Goal: Find specific page/section: Find specific page/section

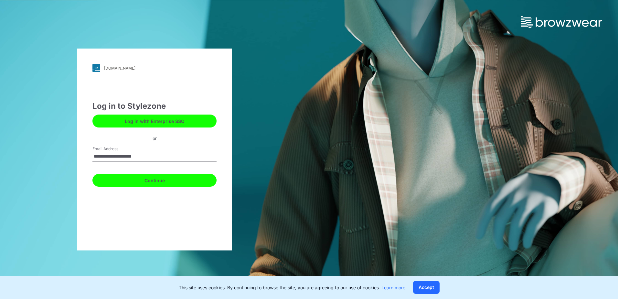
click at [151, 181] on button "Continue" at bounding box center [154, 180] width 124 height 13
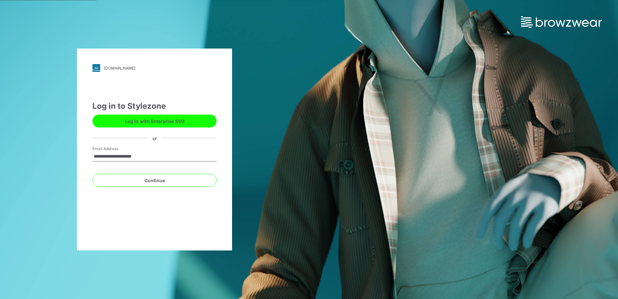
click at [164, 123] on button "Log in with Enterprise SSO" at bounding box center [154, 120] width 124 height 13
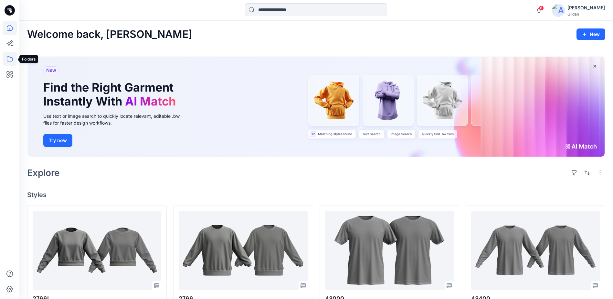
click at [8, 61] on icon at bounding box center [10, 59] width 14 height 14
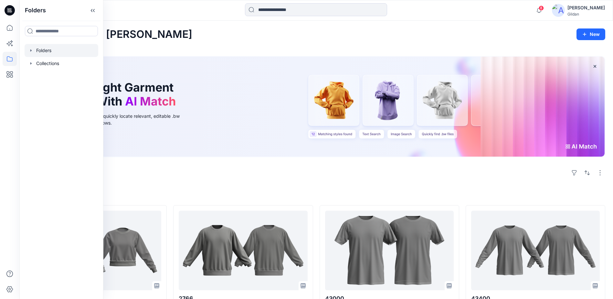
click at [49, 48] on div at bounding box center [62, 50] width 74 height 13
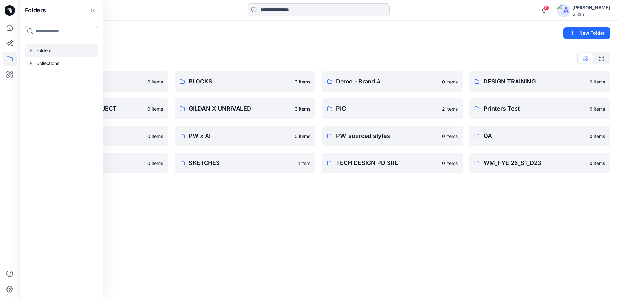
click at [381, 190] on div "Folders New Folder Folders List 3D ASSETS 0 items FIT STANDARDS PROJECT 0 items…" at bounding box center [318, 160] width 598 height 278
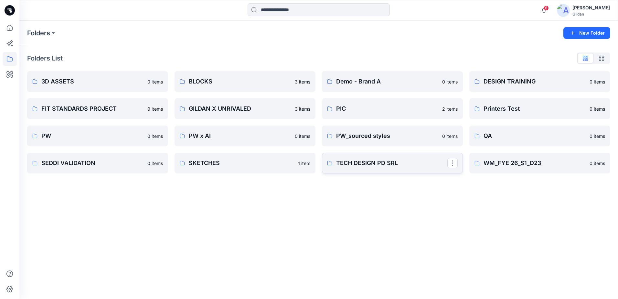
click at [393, 161] on p "TECH DESIGN PD SRL" at bounding box center [391, 162] width 111 height 9
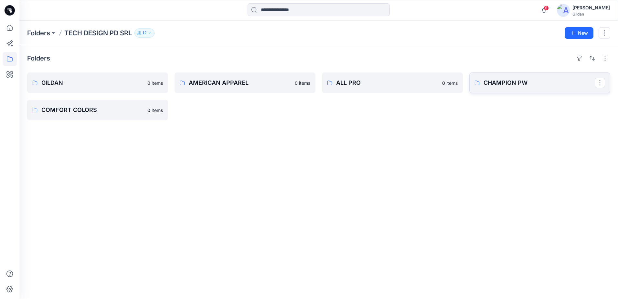
click at [504, 82] on p "CHAMPION PW" at bounding box center [538, 82] width 111 height 9
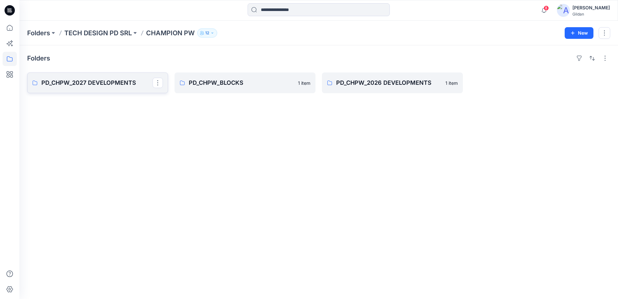
click at [101, 82] on p "PD_CHPW_2027 DEVELOPMENTS" at bounding box center [96, 82] width 111 height 9
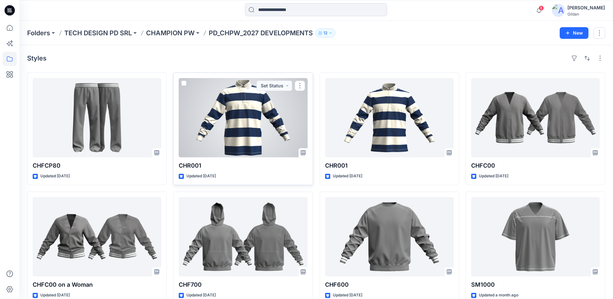
click at [239, 115] on div at bounding box center [243, 117] width 129 height 79
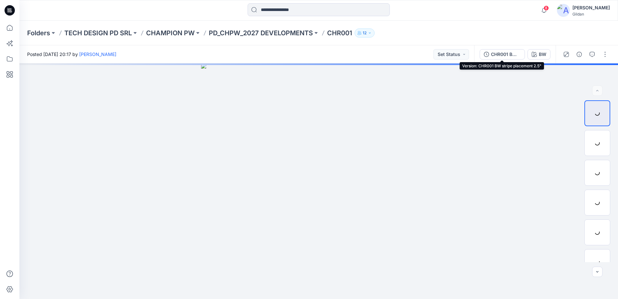
click at [503, 54] on div "CHR001 BW stripe placement 2.5"" at bounding box center [506, 54] width 30 height 7
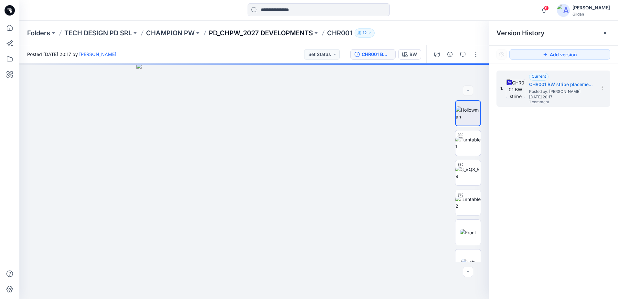
click at [267, 34] on p "PD_CHPW_2027 DEVELOPMENTS" at bounding box center [261, 32] width 104 height 9
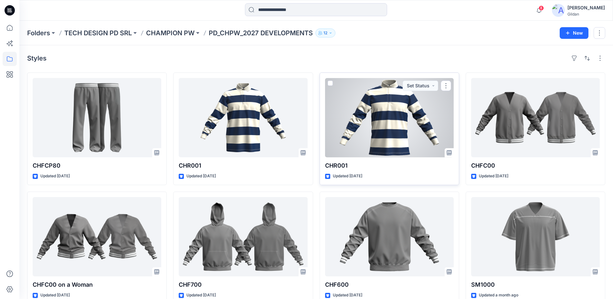
click at [397, 134] on div at bounding box center [389, 117] width 129 height 79
click at [448, 84] on button "button" at bounding box center [446, 85] width 10 height 10
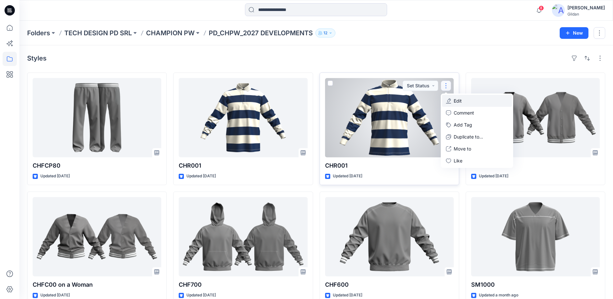
click at [461, 97] on p "Edit" at bounding box center [458, 100] width 8 height 7
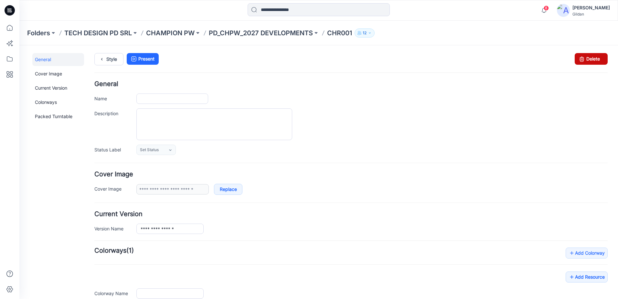
click at [584, 60] on link "Delete" at bounding box center [591, 59] width 33 height 12
type input "******"
type input "**"
type input "**********"
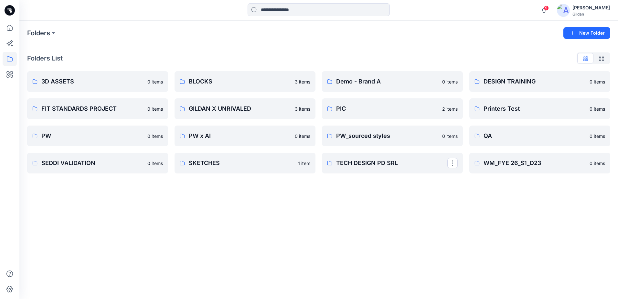
click at [372, 162] on p "TECH DESIGN PD SRL" at bounding box center [391, 162] width 111 height 9
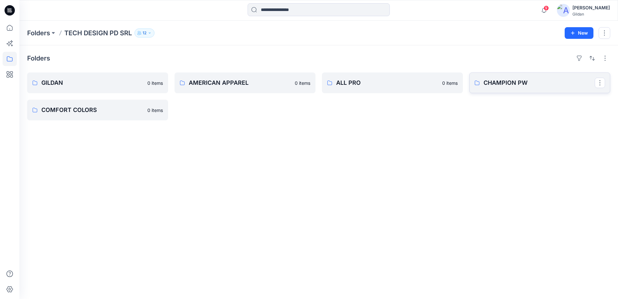
click at [503, 82] on p "CHAMPION PW" at bounding box center [538, 82] width 111 height 9
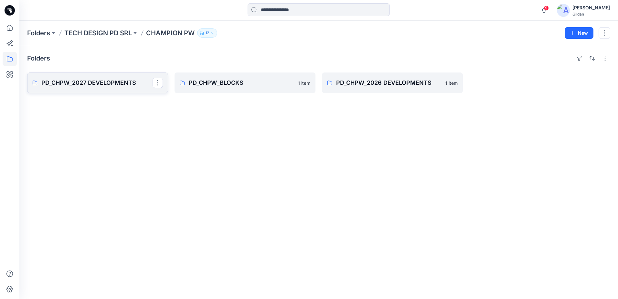
click at [132, 80] on p "PD_CHPW_2027 DEVELOPMENTS" at bounding box center [96, 82] width 111 height 9
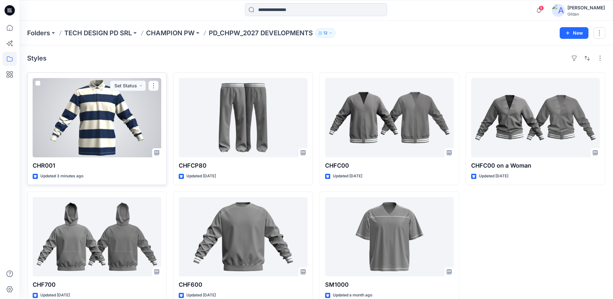
click at [103, 110] on div at bounding box center [97, 117] width 129 height 79
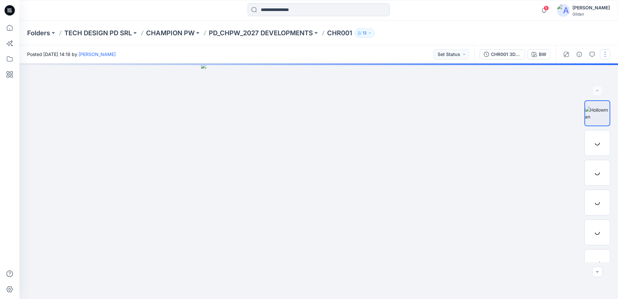
click at [608, 54] on button "button" at bounding box center [605, 54] width 10 height 10
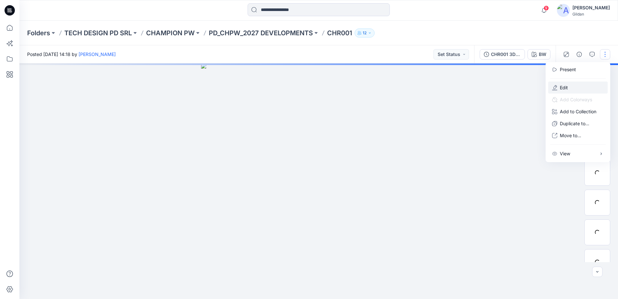
click at [562, 88] on p "Edit" at bounding box center [564, 87] width 8 height 7
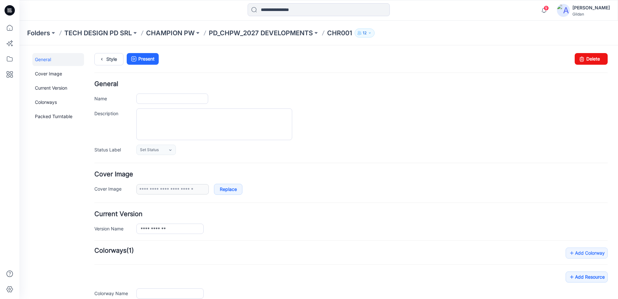
type input "******"
type input "**"
type input "**********"
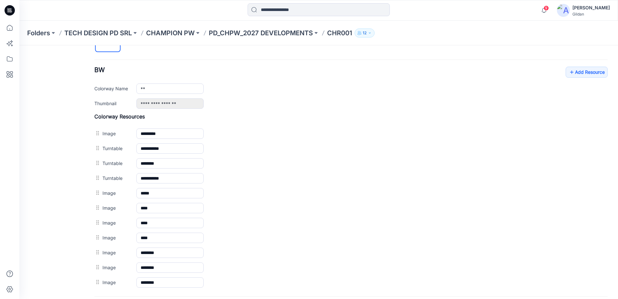
scroll to position [226, 0]
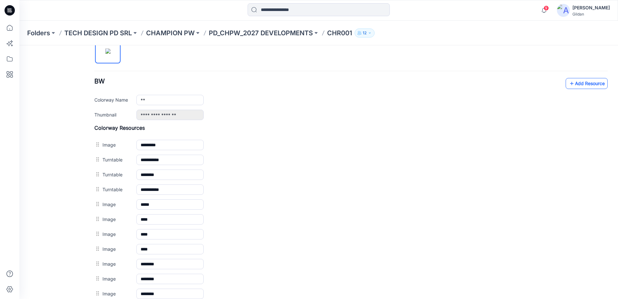
click at [573, 82] on link "Add Resource" at bounding box center [587, 83] width 42 height 11
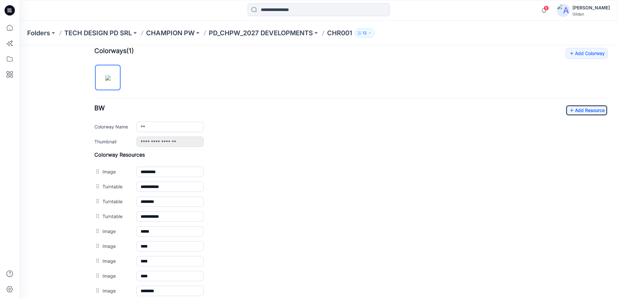
scroll to position [188, 0]
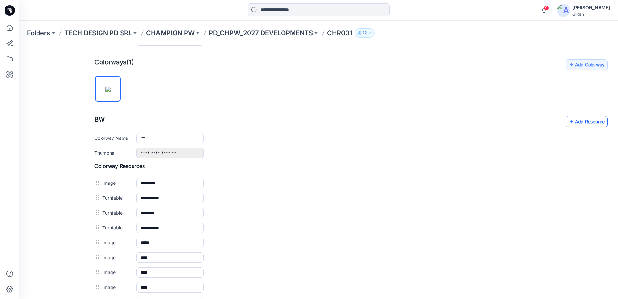
click at [568, 120] on icon at bounding box center [571, 121] width 6 height 10
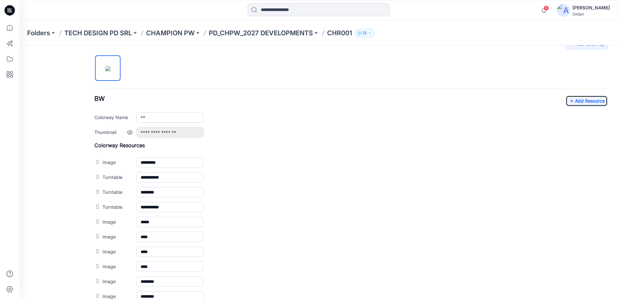
scroll to position [220, 0]
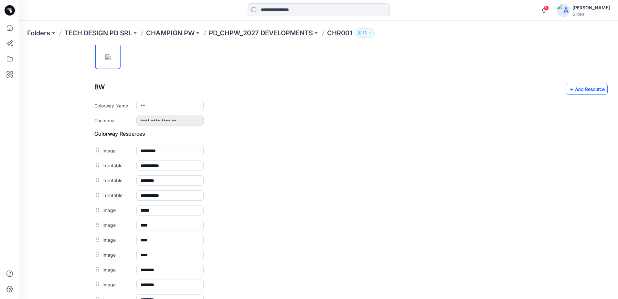
click at [583, 88] on link "Add Resource" at bounding box center [587, 89] width 42 height 11
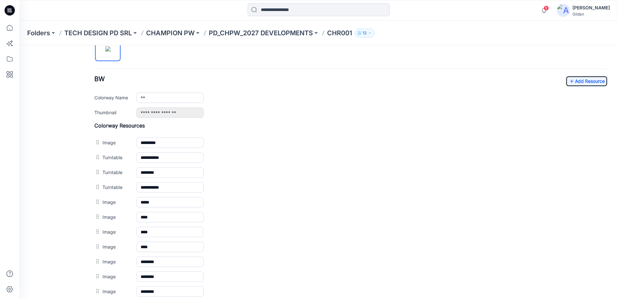
scroll to position [203, 0]
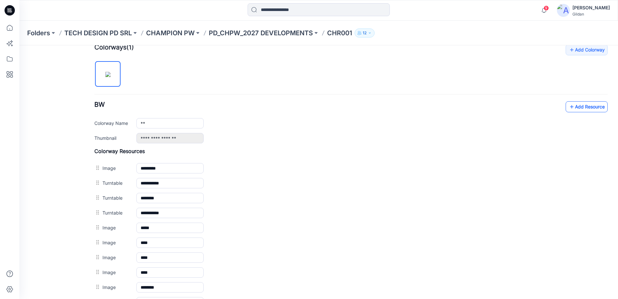
click at [570, 104] on link "Add Resource" at bounding box center [587, 106] width 42 height 11
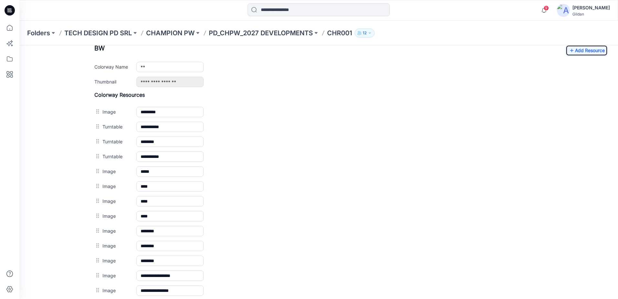
scroll to position [250, 0]
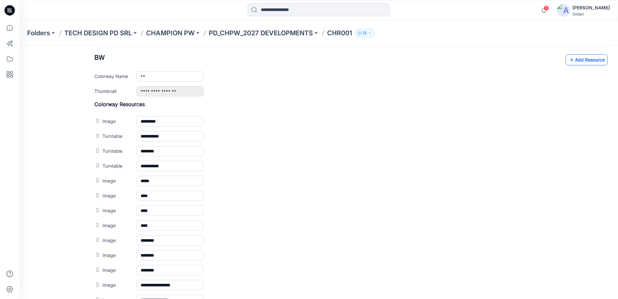
click at [568, 62] on icon at bounding box center [571, 60] width 6 height 10
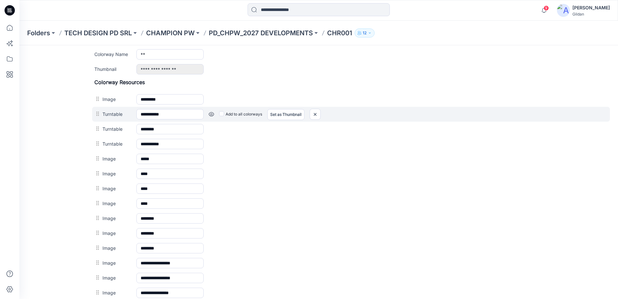
scroll to position [233, 0]
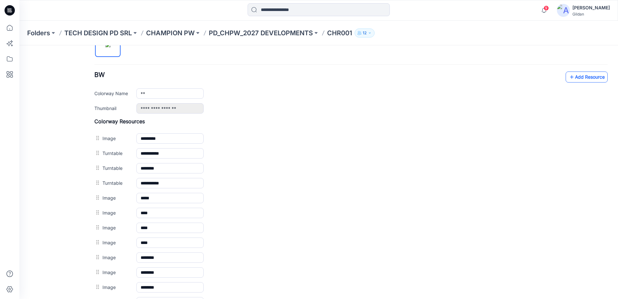
click at [587, 76] on link "Add Resource" at bounding box center [587, 76] width 42 height 11
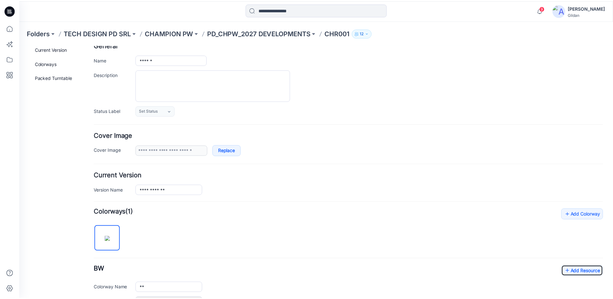
scroll to position [0, 0]
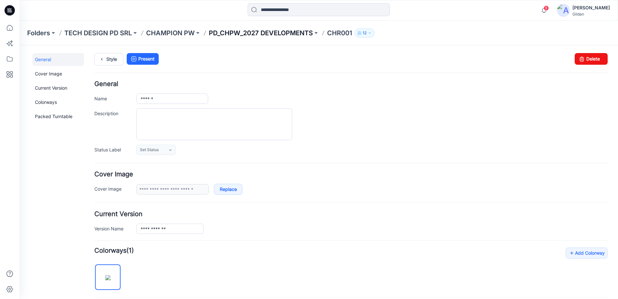
click at [293, 33] on p "PD_CHPW_2027 DEVELOPMENTS" at bounding box center [261, 32] width 104 height 9
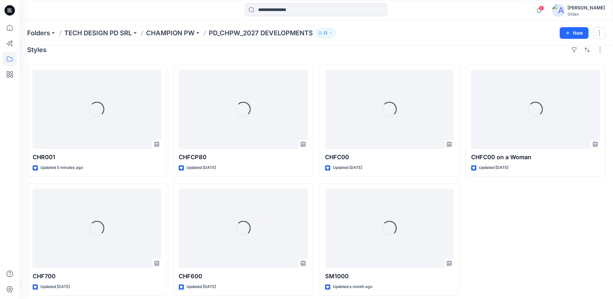
scroll to position [13, 0]
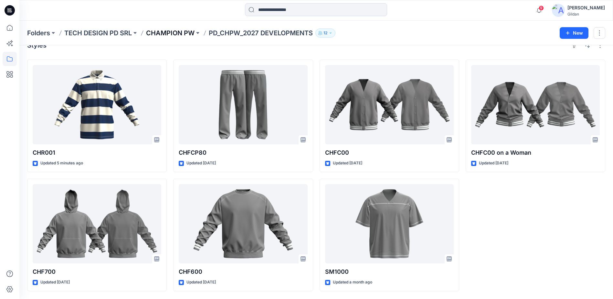
click at [190, 35] on p "CHAMPION PW" at bounding box center [170, 32] width 48 height 9
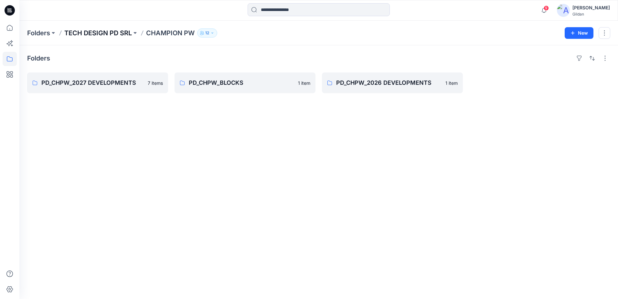
click at [124, 32] on p "TECH DESIGN PD SRL" at bounding box center [98, 32] width 68 height 9
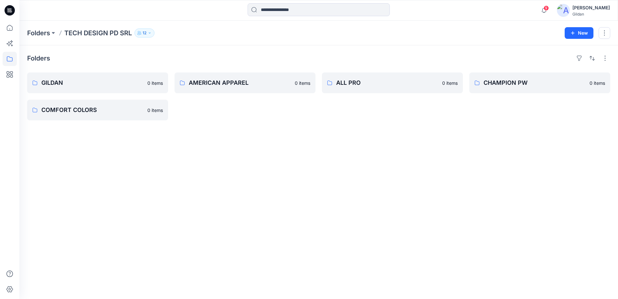
click at [225, 168] on div "Folders GILDAN 0 items COMFORT COLORS 0 items AMERICAN APPAREL 0 items ALL PRO …" at bounding box center [318, 171] width 598 height 253
drag, startPoint x: 225, startPoint y: 168, endPoint x: 162, endPoint y: 167, distance: 62.7
click at [162, 167] on div "Folders GILDAN 0 items COMFORT COLORS 0 items AMERICAN APPAREL 0 items ALL PRO …" at bounding box center [318, 171] width 598 height 253
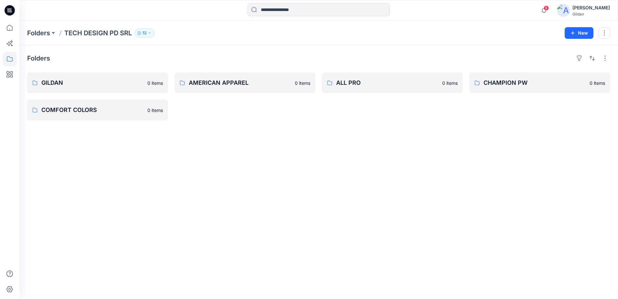
click at [171, 51] on div "Folders GILDAN 0 items COMFORT COLORS 0 items AMERICAN APPAREL 0 items ALL PRO …" at bounding box center [318, 171] width 598 height 253
drag, startPoint x: 168, startPoint y: 56, endPoint x: 182, endPoint y: 115, distance: 60.4
click at [182, 115] on div "Folders GILDAN 0 items COMFORT COLORS 0 items AMERICAN APPAREL 0 items ALL PRO …" at bounding box center [318, 171] width 598 height 253
drag, startPoint x: 182, startPoint y: 115, endPoint x: 183, endPoint y: 121, distance: 6.6
click at [183, 121] on div "Folders GILDAN 0 items COMFORT COLORS 0 items AMERICAN APPAREL 0 items ALL PRO …" at bounding box center [318, 171] width 598 height 253
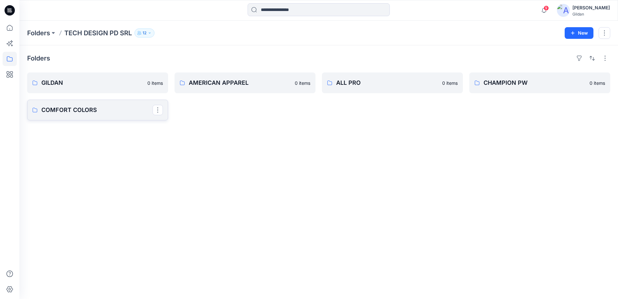
click at [95, 112] on p "COMFORT COLORS" at bounding box center [96, 109] width 111 height 9
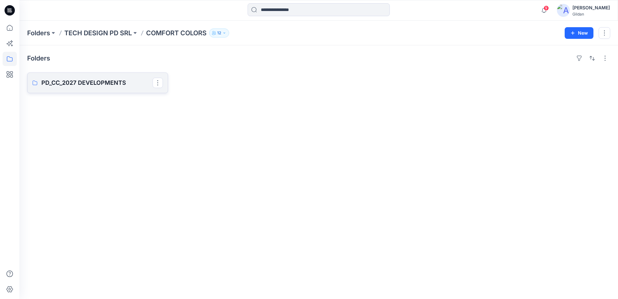
click at [87, 74] on link "PD_CC_2027 DEVELOPMENTS" at bounding box center [97, 82] width 141 height 21
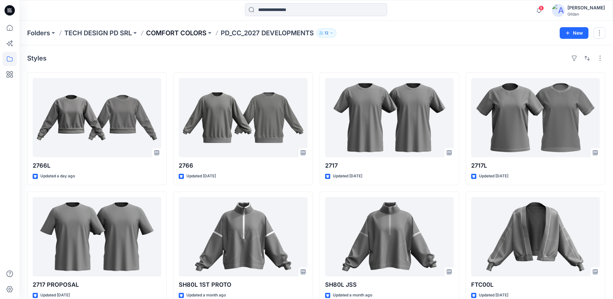
click at [192, 33] on p "COMFORT COLORS" at bounding box center [176, 32] width 60 height 9
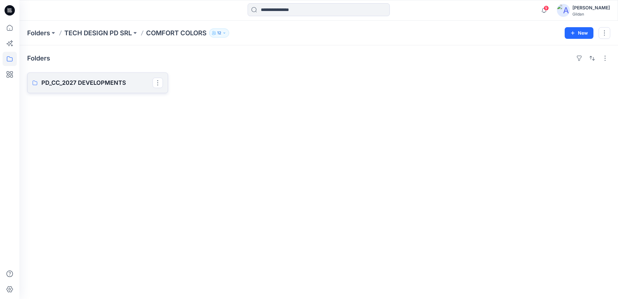
click at [101, 81] on p "PD_CC_2027 DEVELOPMENTS" at bounding box center [96, 82] width 111 height 9
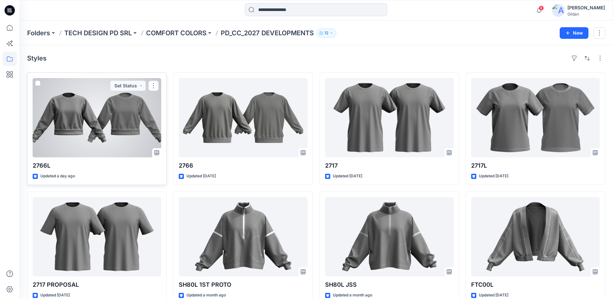
click at [96, 117] on div at bounding box center [97, 117] width 129 height 79
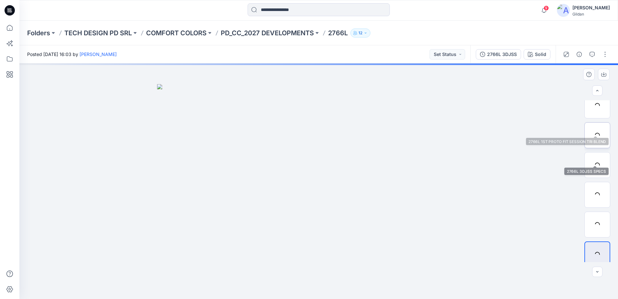
scroll to position [340, 0]
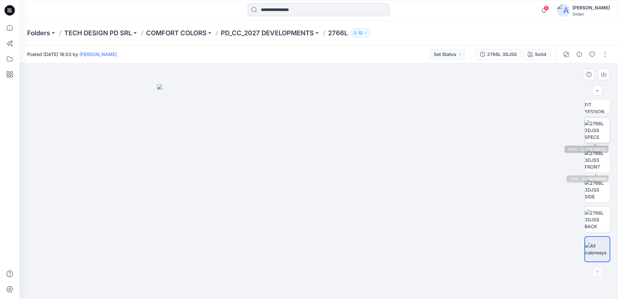
click at [598, 135] on img at bounding box center [597, 130] width 25 height 20
